Goal: Information Seeking & Learning: Learn about a topic

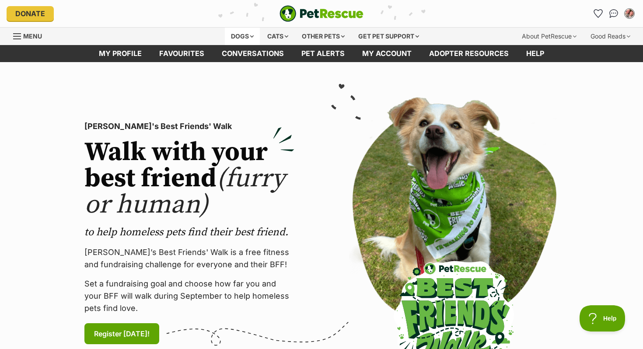
click at [236, 28] on div "Dogs" at bounding box center [242, 36] width 35 height 17
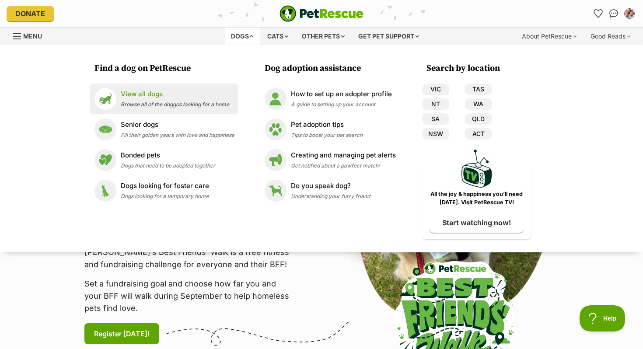
click at [168, 99] on div "View all dogs Browse all of the doggos looking for a home" at bounding box center [175, 98] width 108 height 19
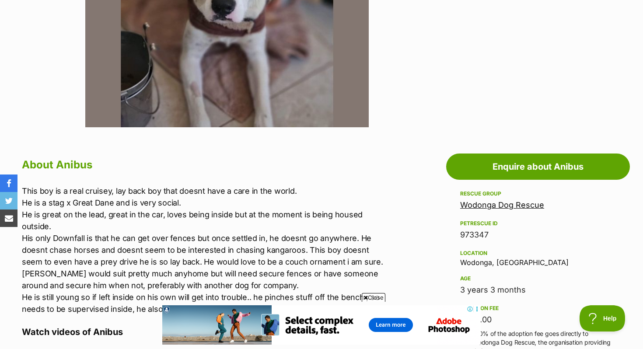
scroll to position [339, 0]
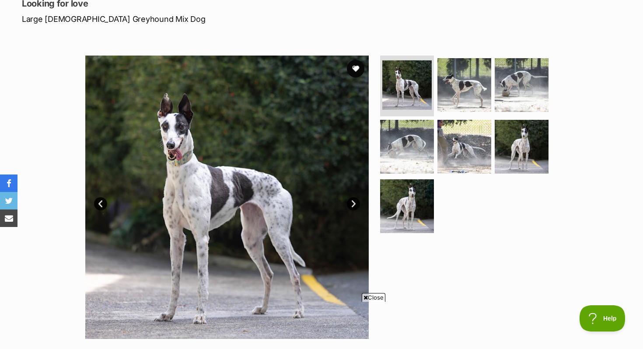
scroll to position [391, 0]
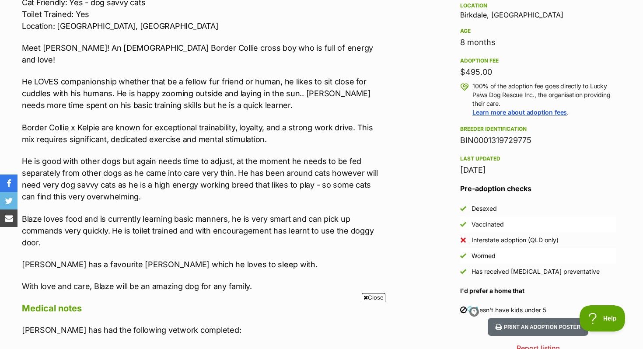
scroll to position [586, 0]
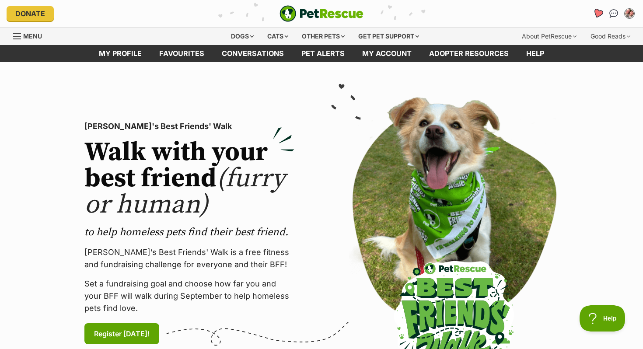
click at [598, 16] on icon "Favourites" at bounding box center [598, 13] width 10 height 10
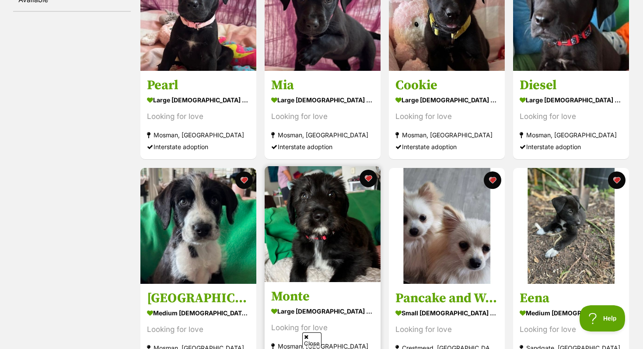
click at [304, 227] on img at bounding box center [323, 224] width 116 height 116
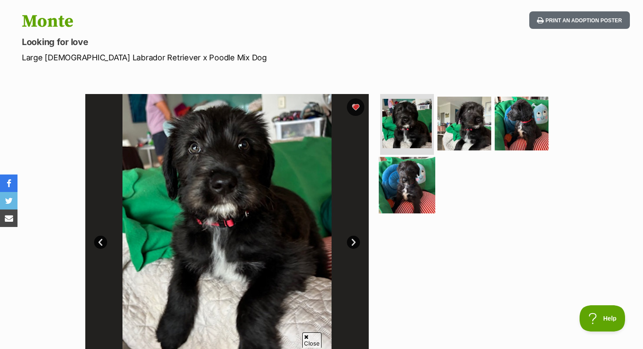
scroll to position [87, 0]
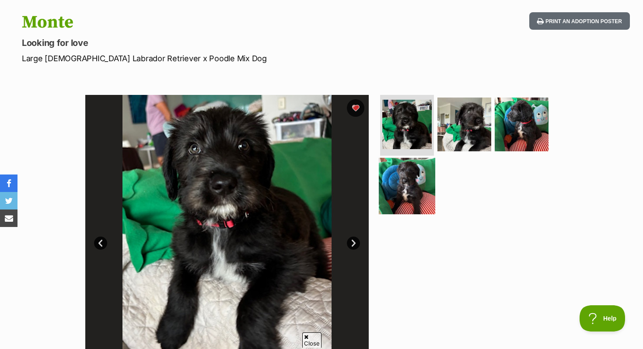
click at [423, 194] on img at bounding box center [407, 186] width 56 height 56
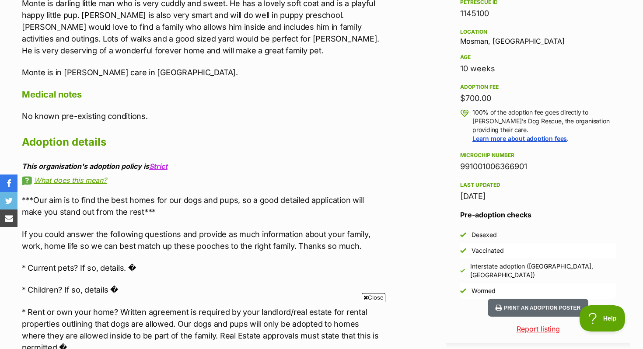
scroll to position [558, 0]
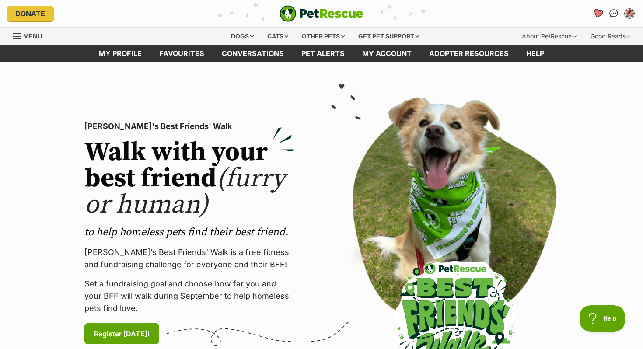
click at [601, 13] on icon "Favourites" at bounding box center [598, 13] width 10 height 10
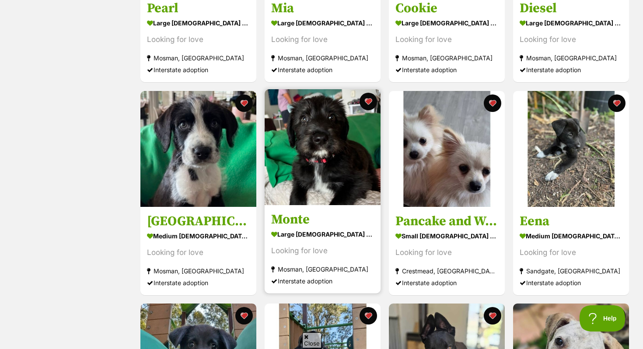
click at [322, 179] on img at bounding box center [323, 147] width 116 height 116
